Goal: Navigation & Orientation: Understand site structure

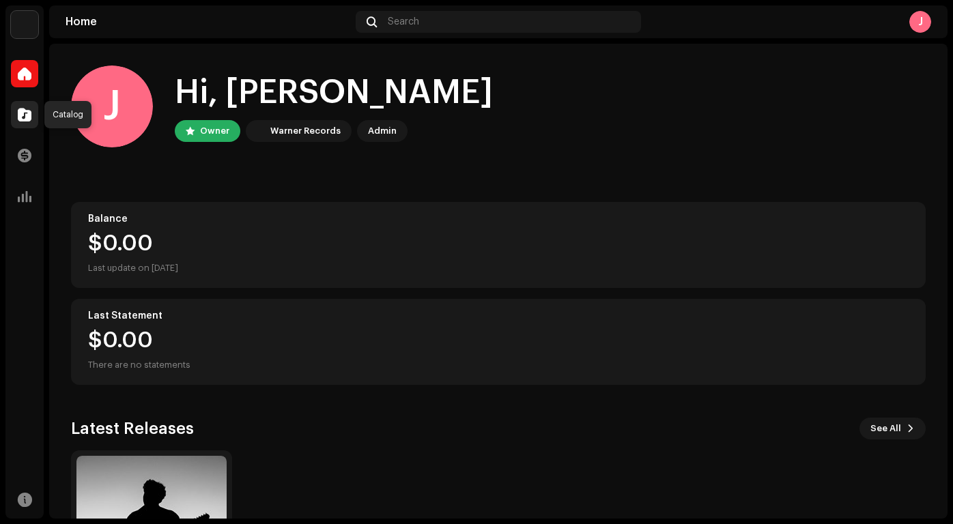
click at [22, 115] on span at bounding box center [25, 114] width 14 height 11
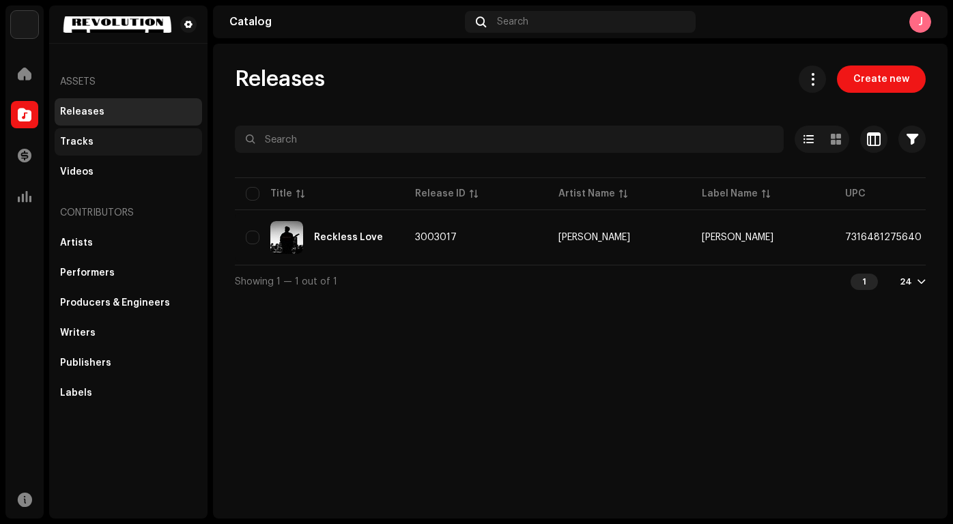
click at [94, 145] on div "Tracks" at bounding box center [128, 142] width 137 height 11
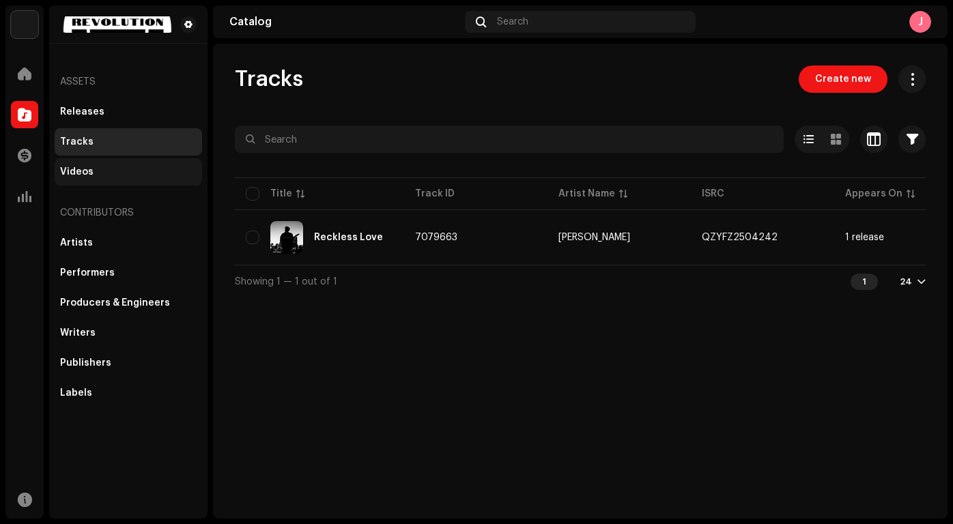
click at [94, 171] on div "Videos" at bounding box center [128, 172] width 137 height 11
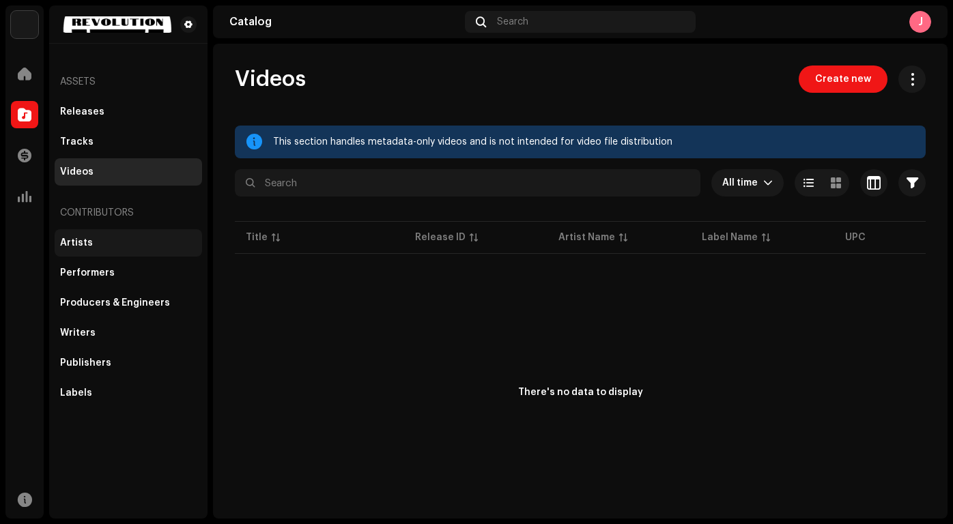
click at [103, 247] on div "Artists" at bounding box center [128, 243] width 137 height 11
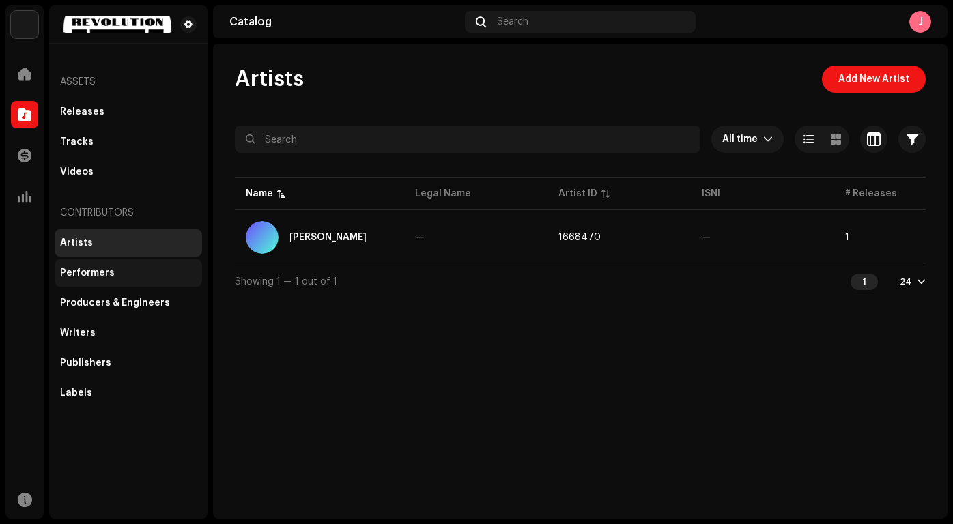
click at [108, 270] on div "Performers" at bounding box center [87, 273] width 55 height 11
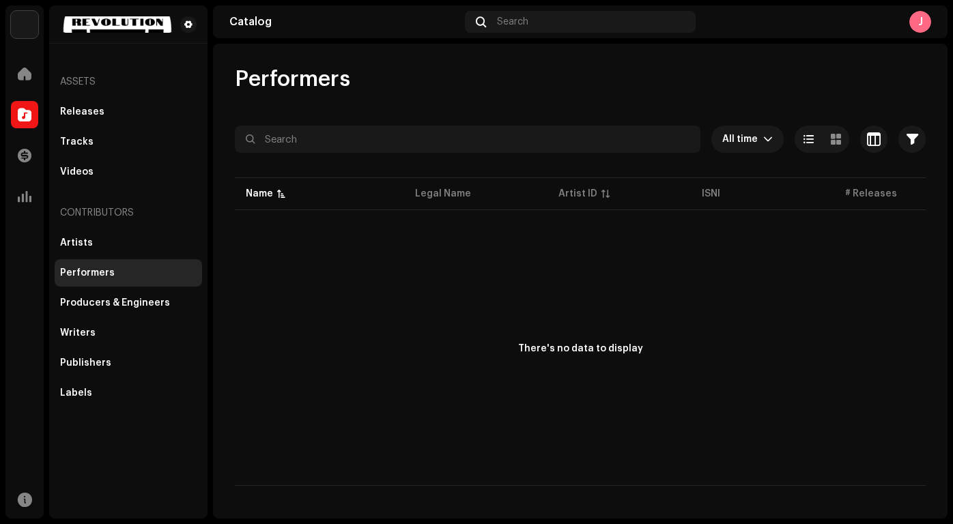
click at [90, 87] on div "Assets" at bounding box center [128, 82] width 147 height 33
click at [81, 105] on div "Releases" at bounding box center [128, 111] width 147 height 27
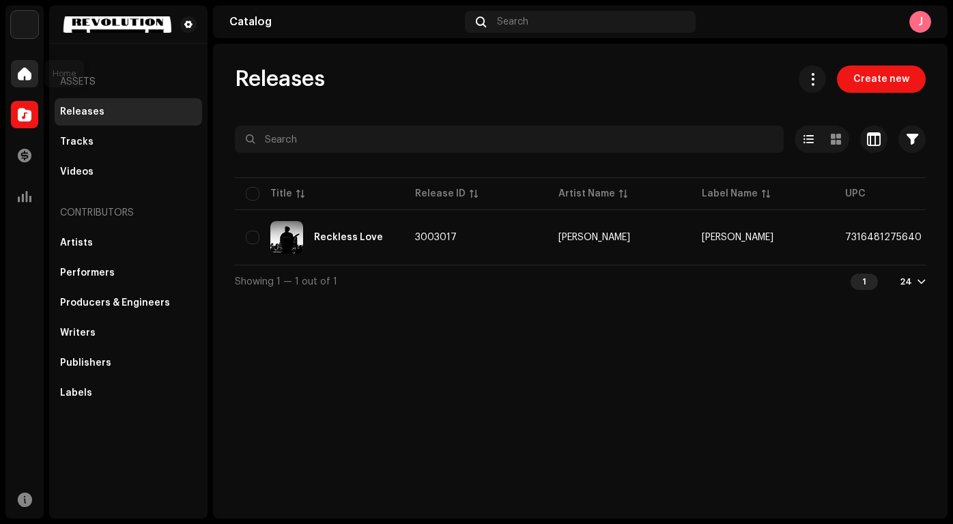
click at [27, 83] on div at bounding box center [24, 73] width 27 height 27
